Goal: Check status: Check status

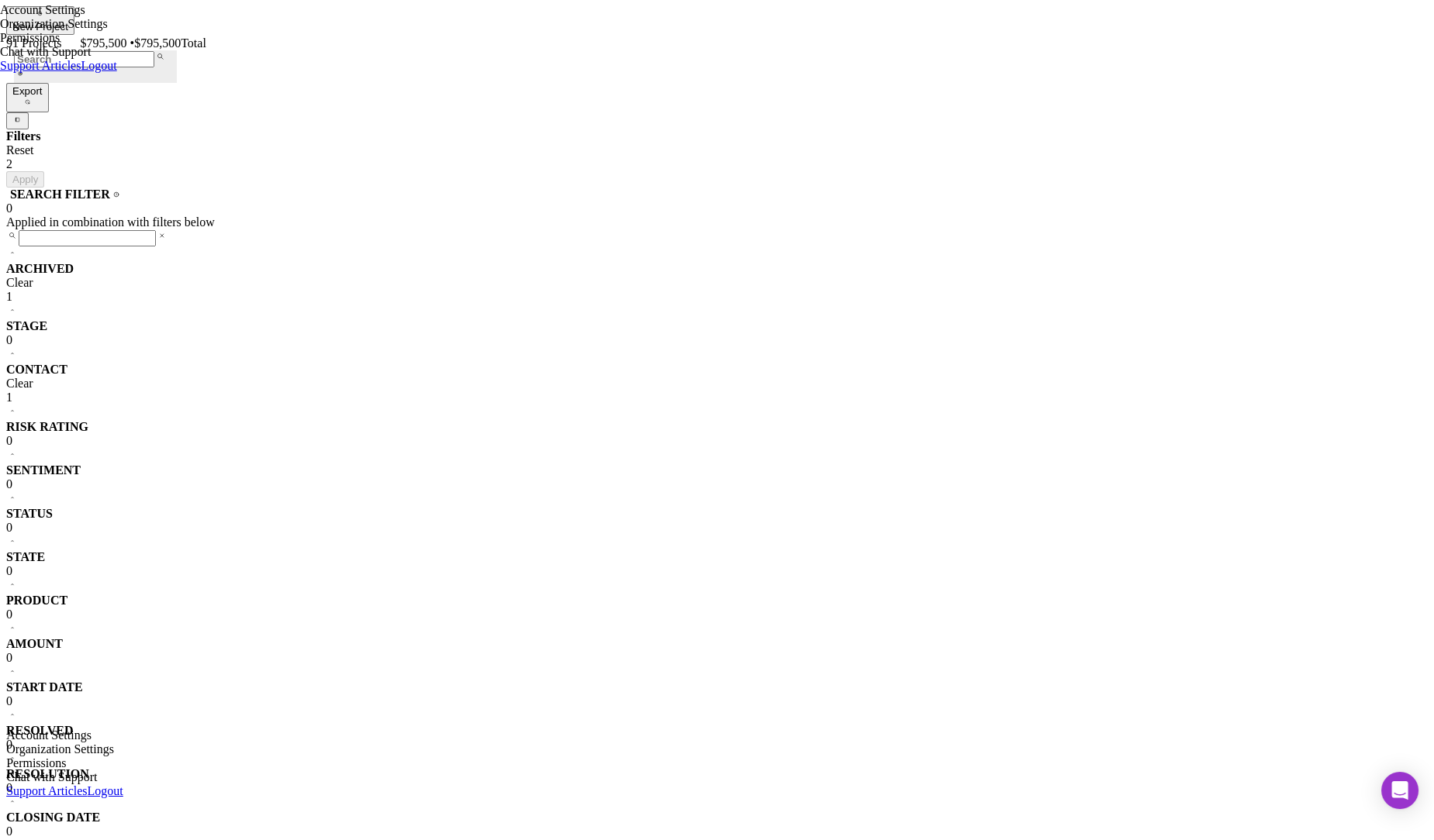
scroll to position [268, 0]
